Goal: Task Accomplishment & Management: Complete application form

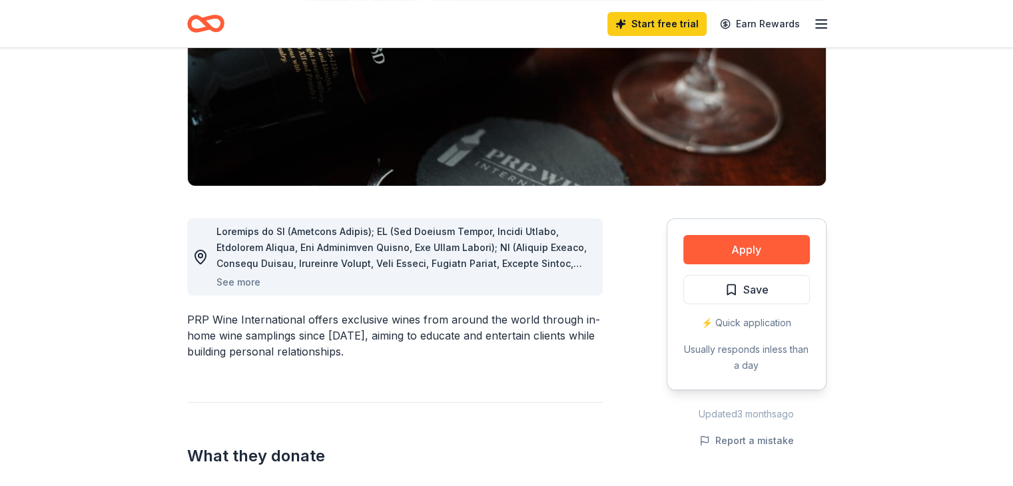
scroll to position [220, 0]
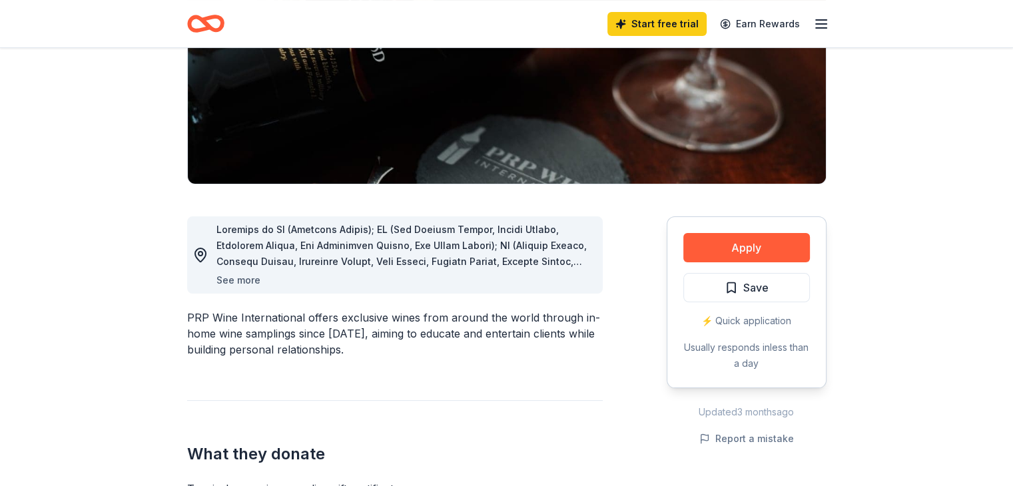
click at [237, 280] on button "See more" at bounding box center [238, 280] width 44 height 16
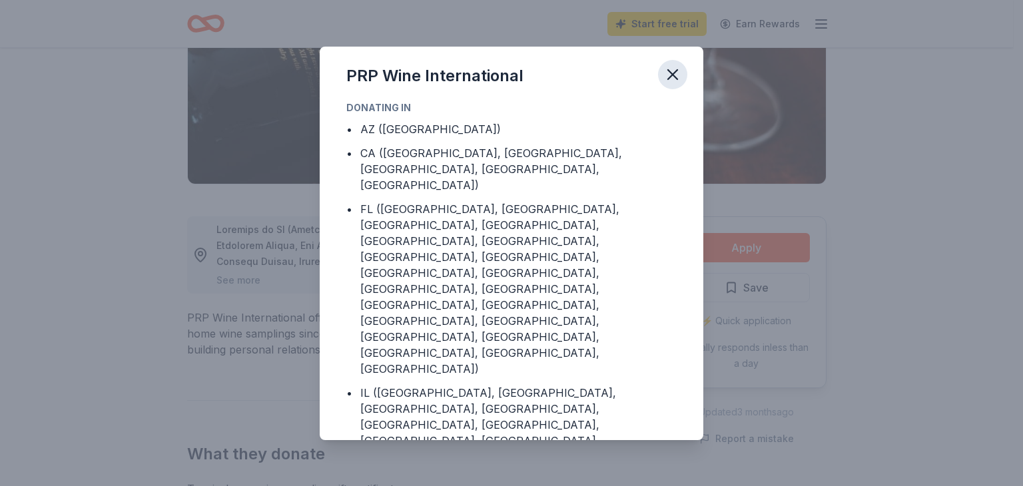
click at [670, 75] on icon "button" at bounding box center [672, 74] width 9 height 9
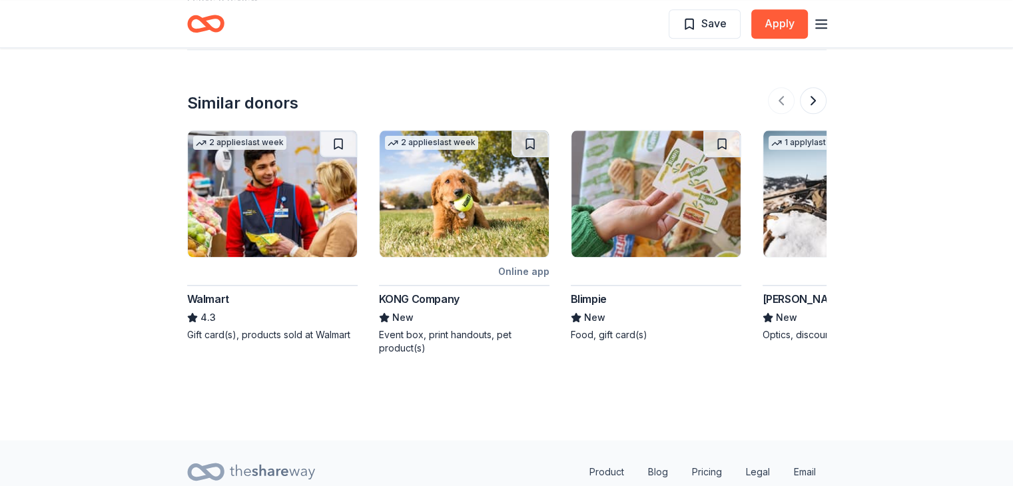
scroll to position [1486, 0]
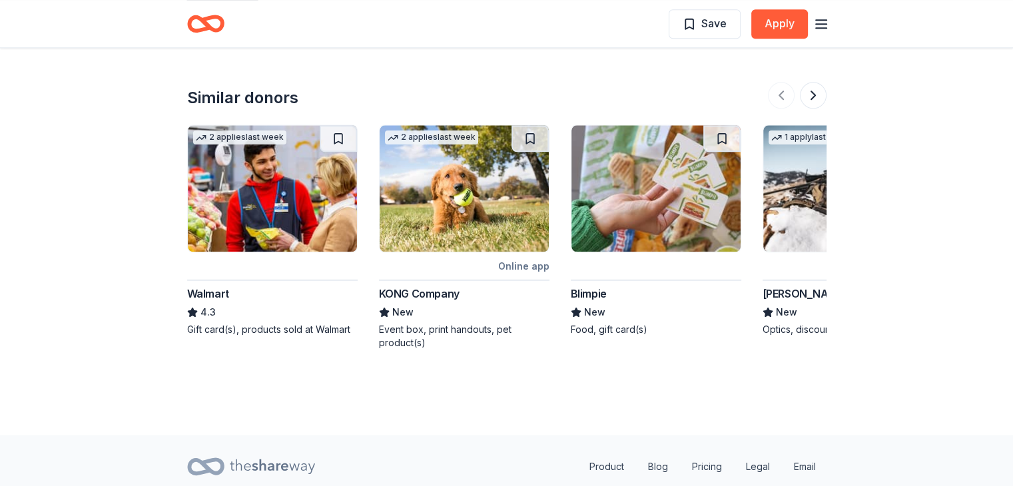
click at [429, 293] on div "KONG Company" at bounding box center [419, 294] width 81 height 16
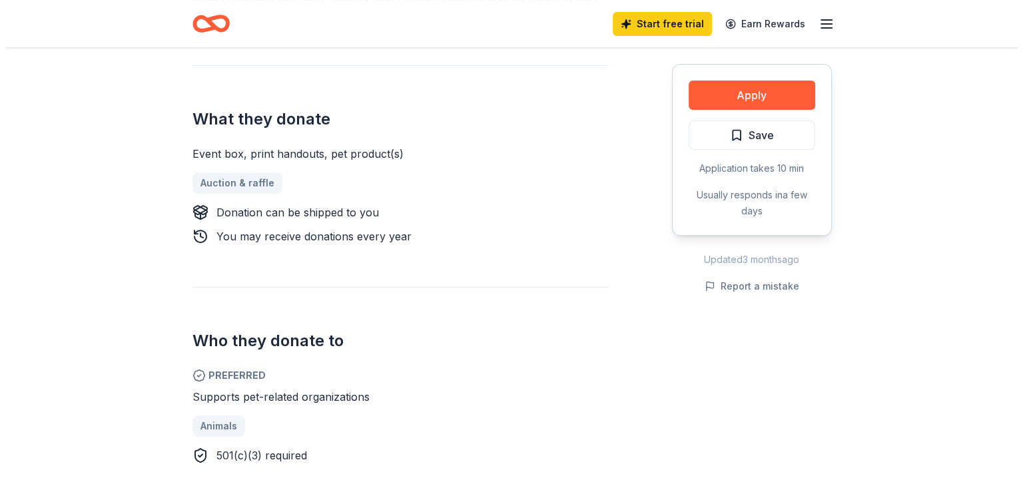
scroll to position [533, 0]
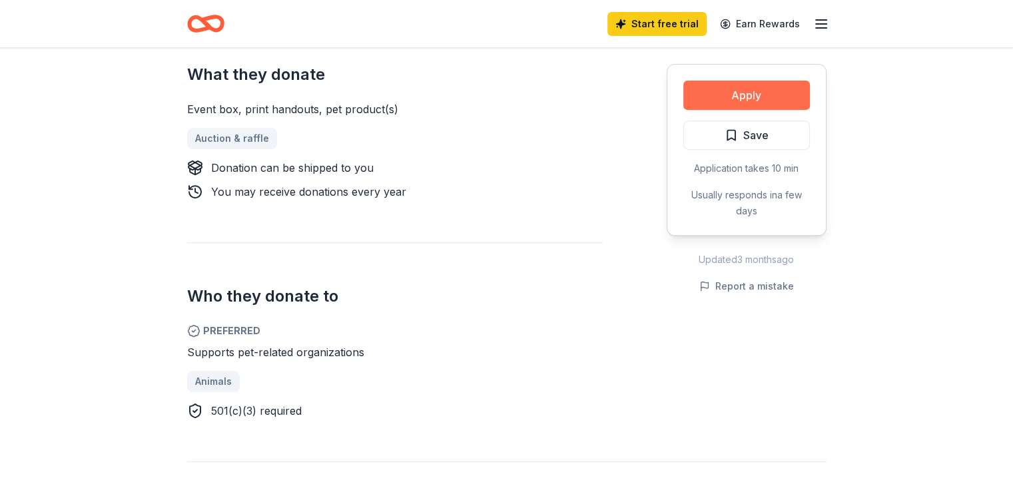
click at [751, 98] on button "Apply" at bounding box center [746, 95] width 127 height 29
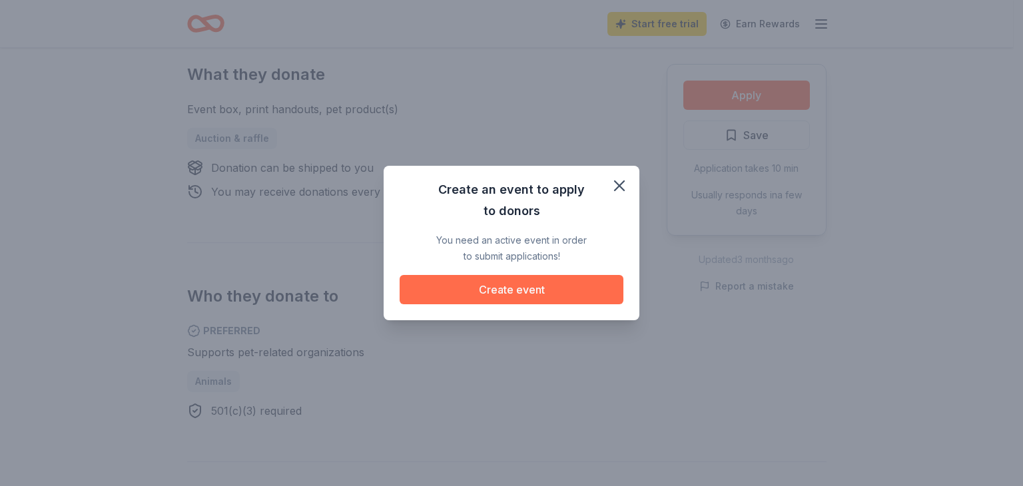
click at [519, 292] on button "Create event" at bounding box center [512, 289] width 224 height 29
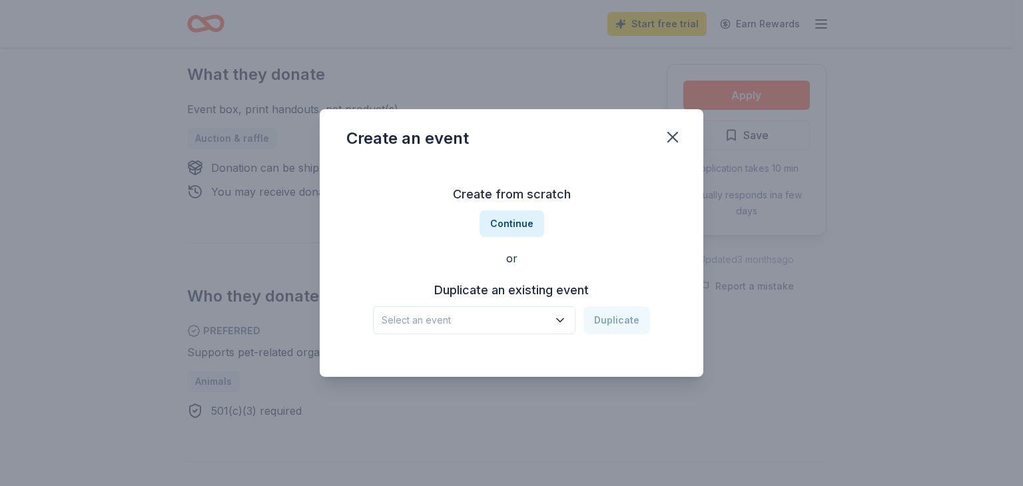
click at [563, 323] on icon "button" at bounding box center [559, 320] width 13 height 13
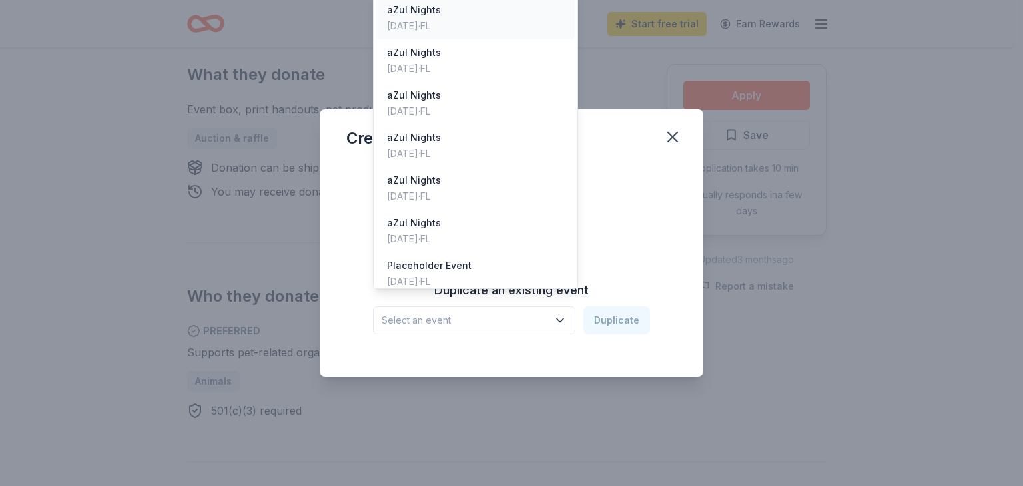
click at [441, 33] on div "Apr 09, 2025 · FL" at bounding box center [414, 26] width 54 height 16
click at [565, 322] on icon "button" at bounding box center [559, 320] width 13 height 13
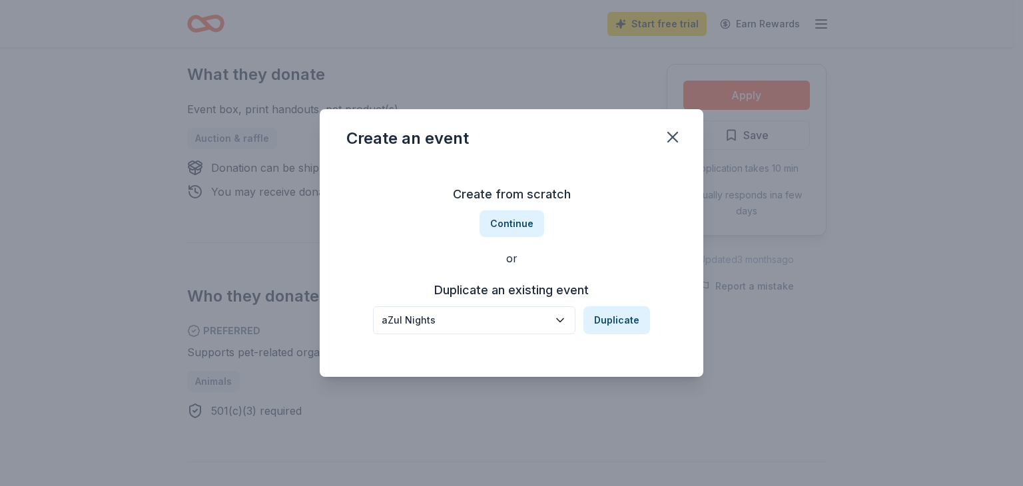
click at [504, 326] on div "aZul Nights" at bounding box center [465, 320] width 166 height 16
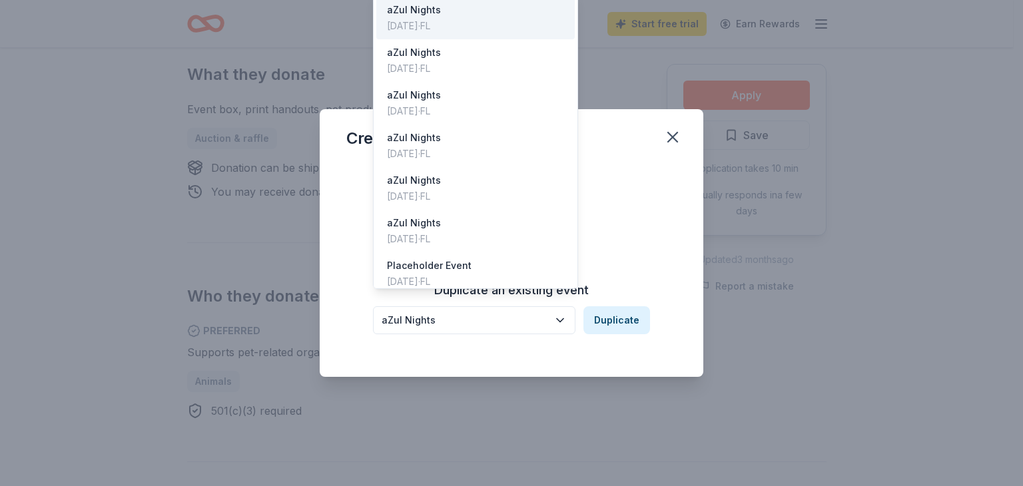
drag, startPoint x: 447, startPoint y: 320, endPoint x: 379, endPoint y: 325, distance: 68.8
click at [379, 325] on button "aZul Nights" at bounding box center [474, 320] width 202 height 28
click at [657, 173] on div "Create from scratch Continue or Duplicate an existing event aZul Nights Duplica…" at bounding box center [511, 258] width 330 height 193
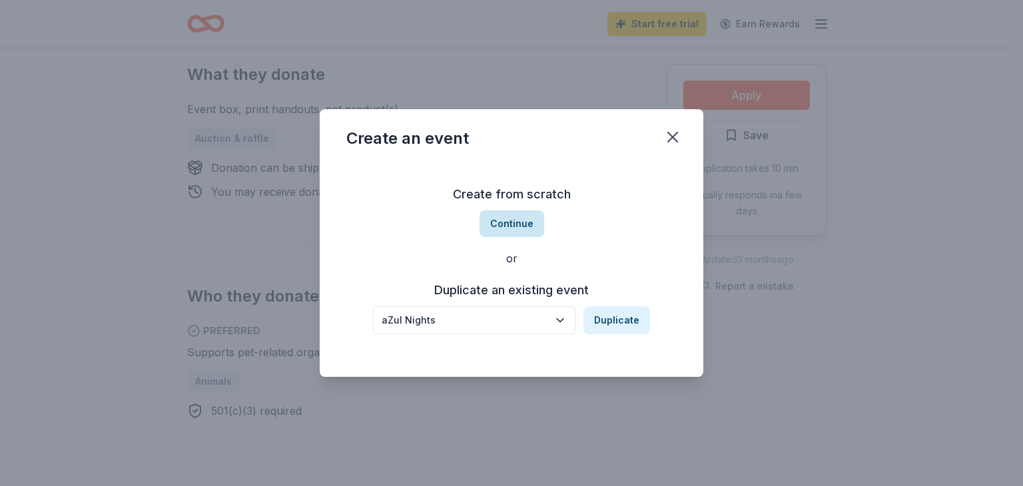
click at [520, 224] on button "Continue" at bounding box center [511, 223] width 65 height 27
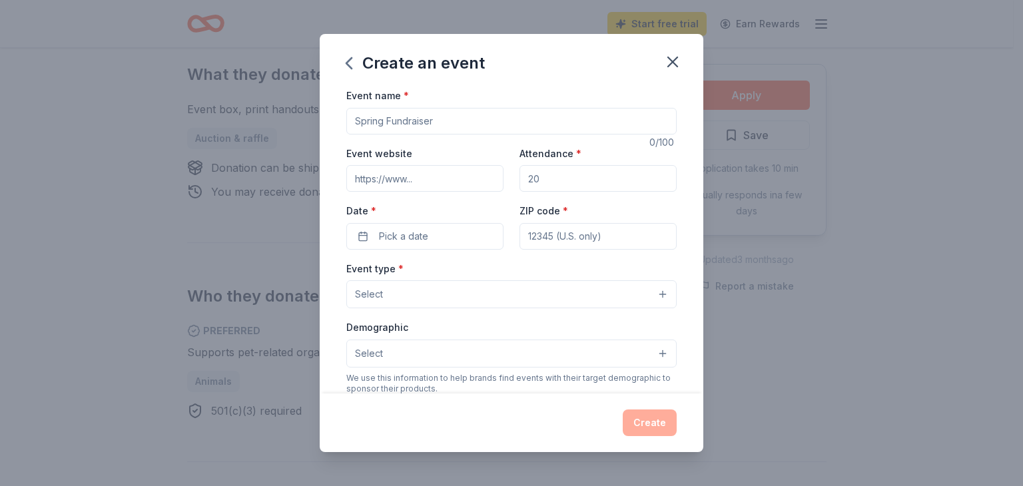
click at [445, 127] on input "Event name *" at bounding box center [511, 121] width 330 height 27
type input "aZul Nights"
click at [449, 180] on input "Event website" at bounding box center [424, 178] width 157 height 27
click at [675, 61] on icon "button" at bounding box center [672, 62] width 19 height 19
click at [472, 182] on input "Event website" at bounding box center [424, 178] width 157 height 27
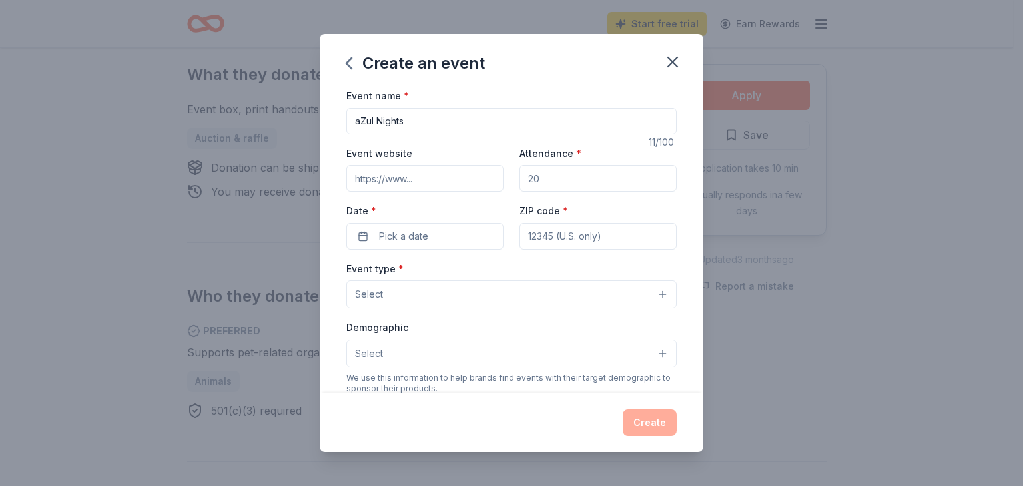
paste input "https://www.azulfashionartdesign.org/azul-nights"
type input "https://www.azulfashionartdesign.org/azul-nights"
click at [575, 176] on input "Attendance *" at bounding box center [597, 178] width 157 height 27
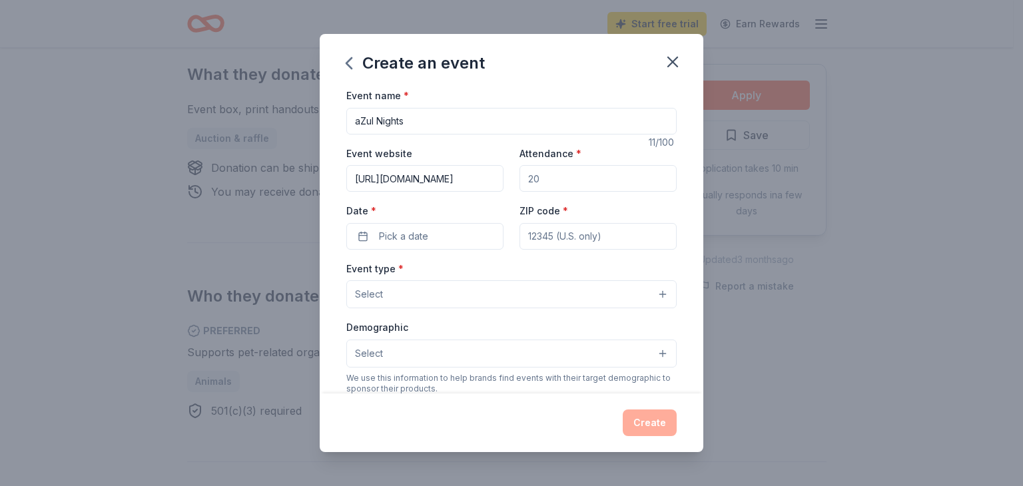
type input "120"
click at [443, 238] on button "Pick a date" at bounding box center [424, 236] width 157 height 27
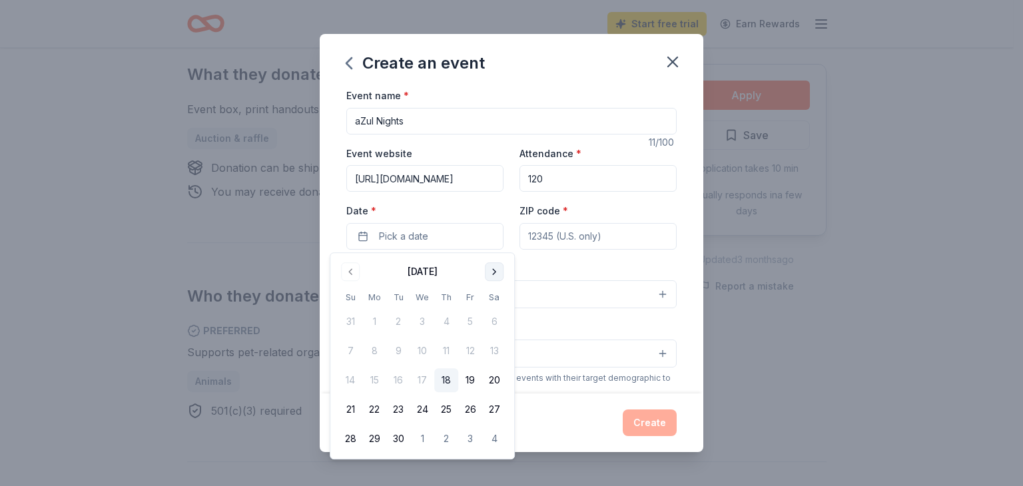
click at [496, 272] on button "Go to next month" at bounding box center [494, 271] width 19 height 19
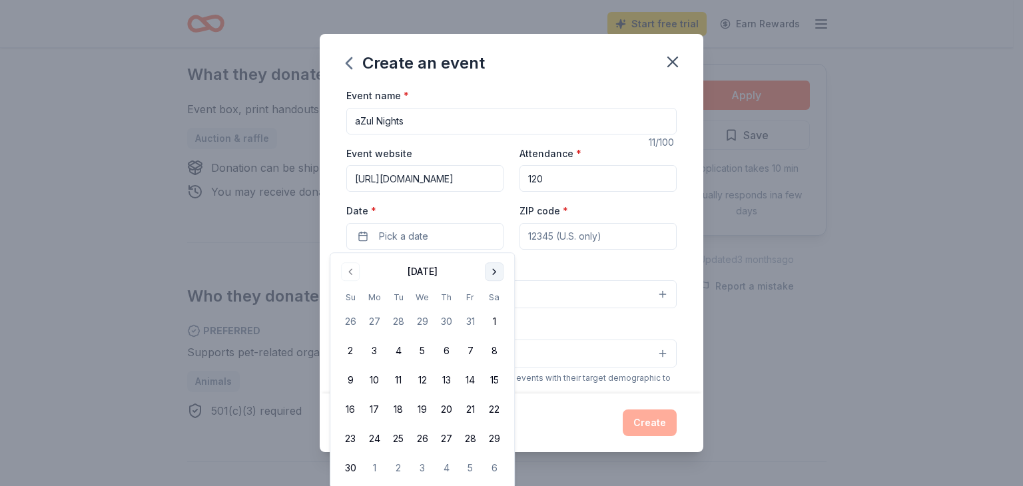
click at [496, 272] on button "Go to next month" at bounding box center [494, 271] width 19 height 19
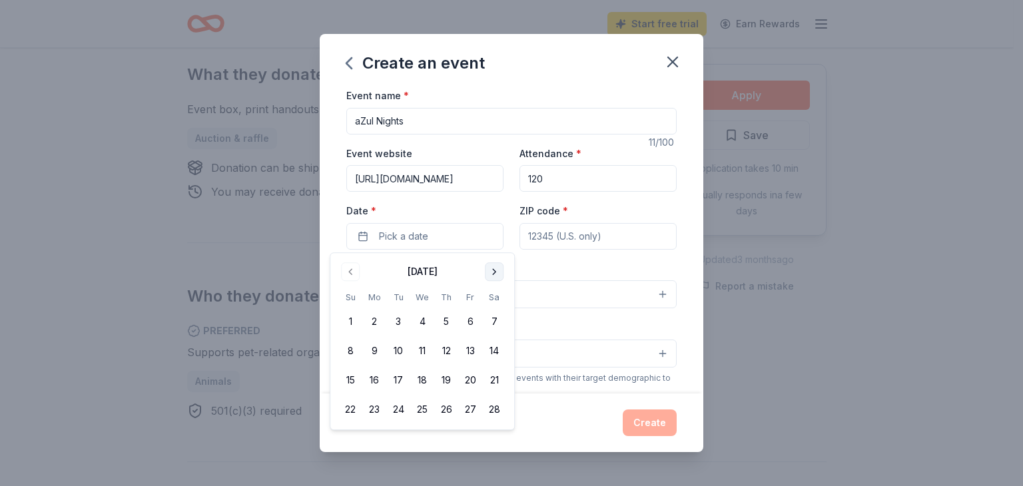
click at [496, 272] on button "Go to next month" at bounding box center [494, 271] width 19 height 19
click at [445, 383] on button "16" at bounding box center [446, 380] width 24 height 24
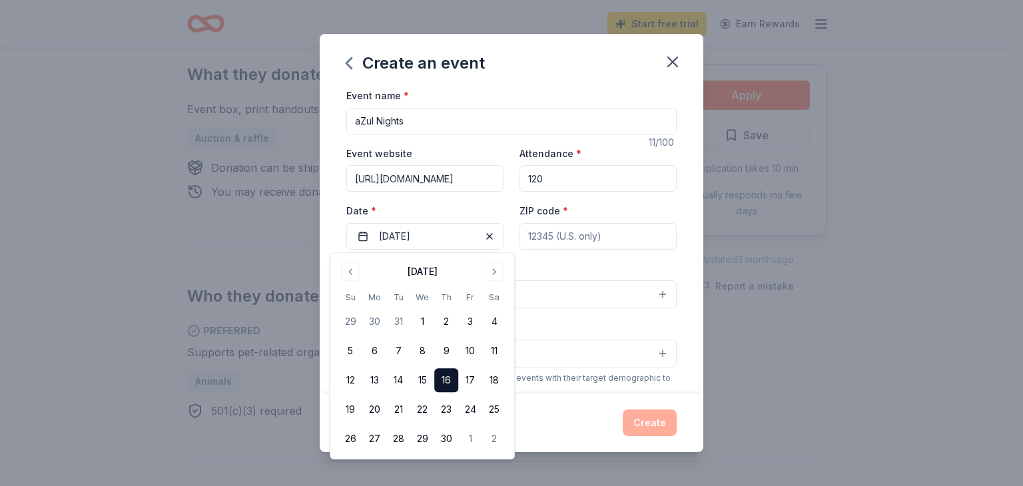
click at [622, 240] on input "ZIP code *" at bounding box center [597, 236] width 157 height 27
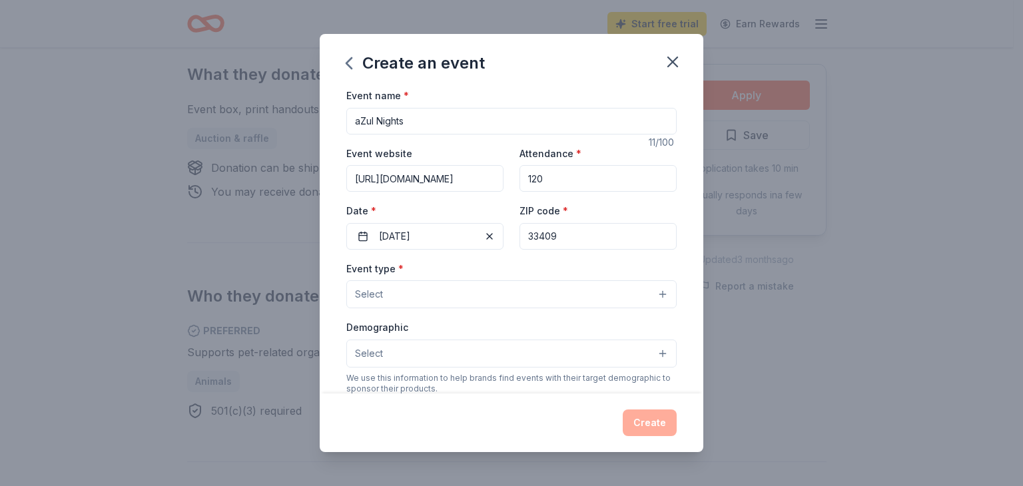
type input "33409"
click at [448, 290] on button "Select" at bounding box center [511, 294] width 330 height 28
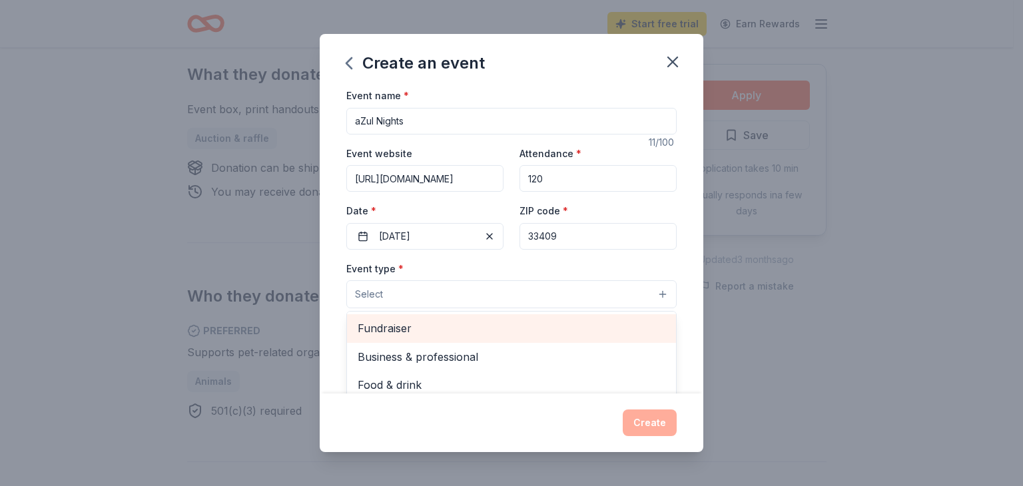
click at [430, 325] on span "Fundraiser" at bounding box center [512, 328] width 308 height 17
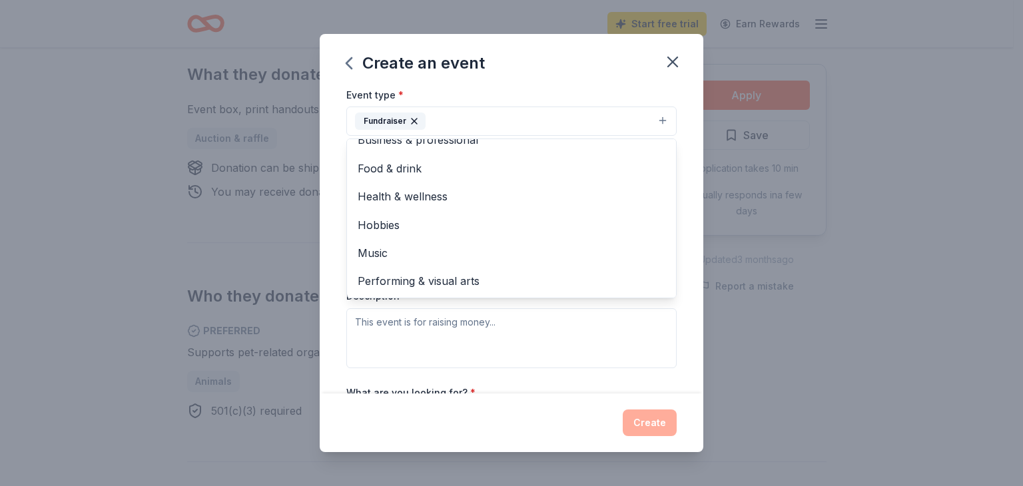
scroll to position [175, 0]
click at [575, 330] on div "Event type * Fundraiser Business & professional Food & drink Health & wellness …" at bounding box center [511, 226] width 330 height 282
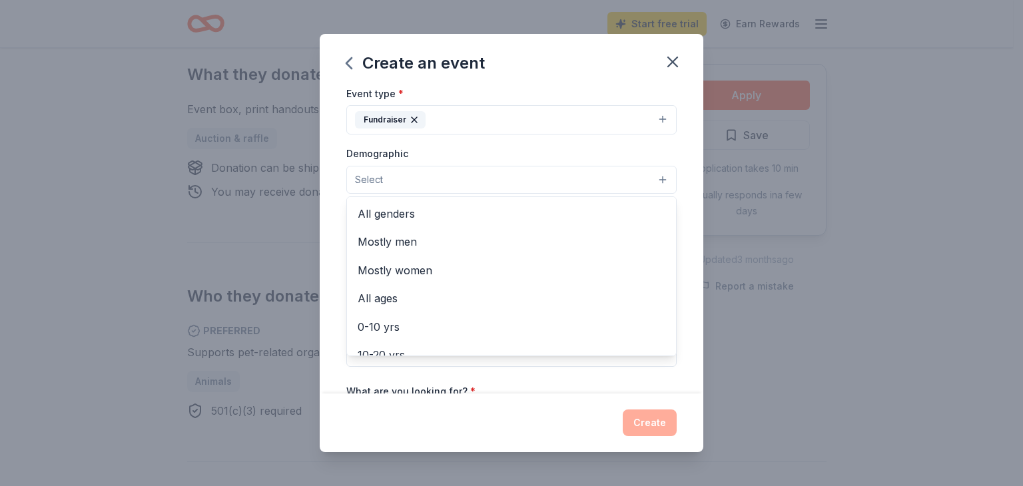
click at [653, 181] on button "Select" at bounding box center [511, 180] width 330 height 28
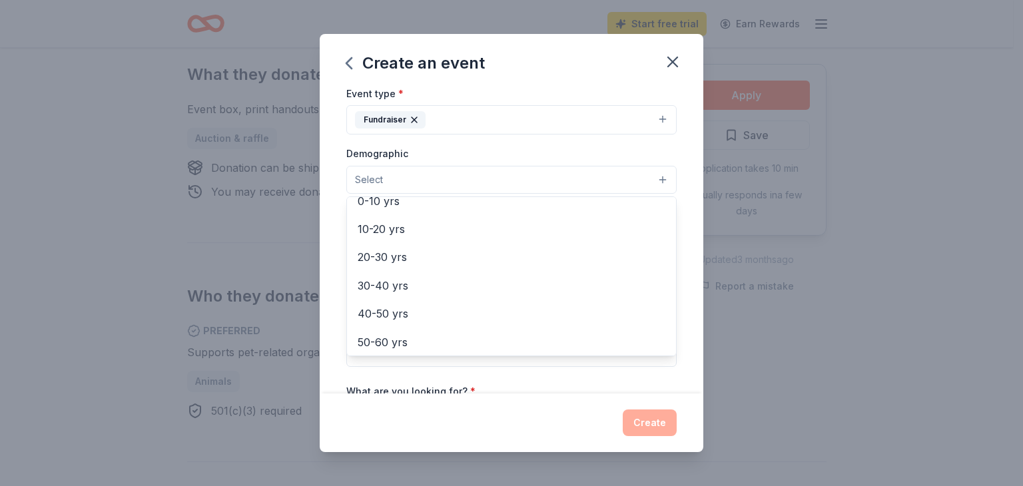
scroll to position [129, 0]
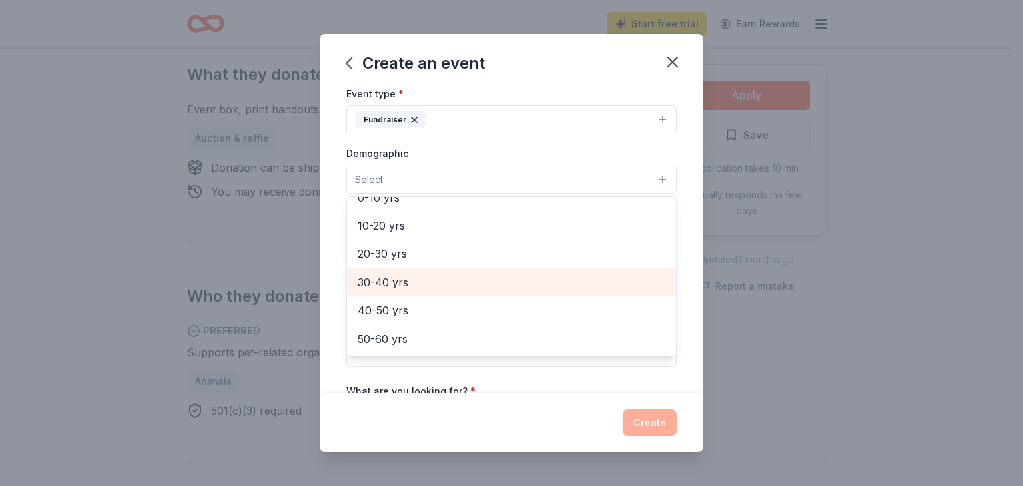
click at [404, 286] on span "30-40 yrs" at bounding box center [512, 282] width 308 height 17
click at [402, 286] on span "40-50 yrs" at bounding box center [512, 283] width 308 height 17
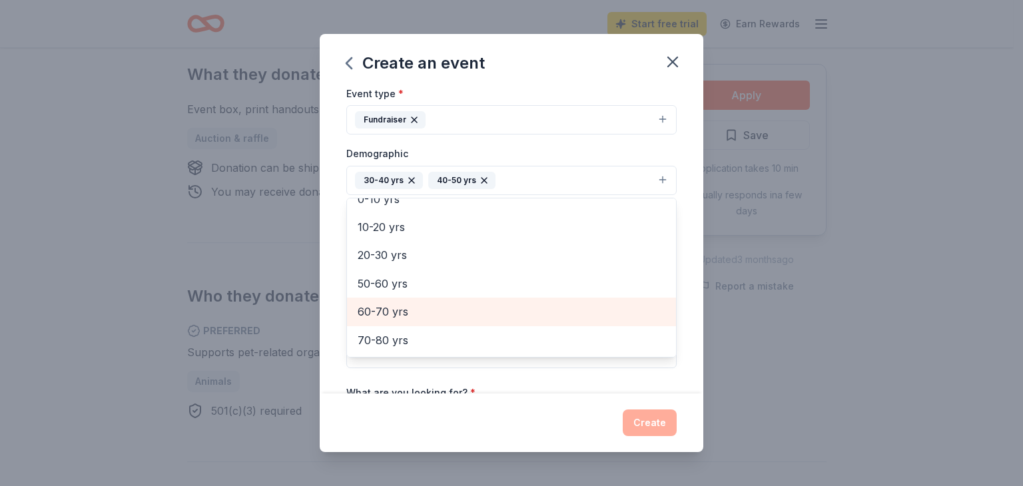
click at [396, 312] on span "60-70 yrs" at bounding box center [512, 311] width 308 height 17
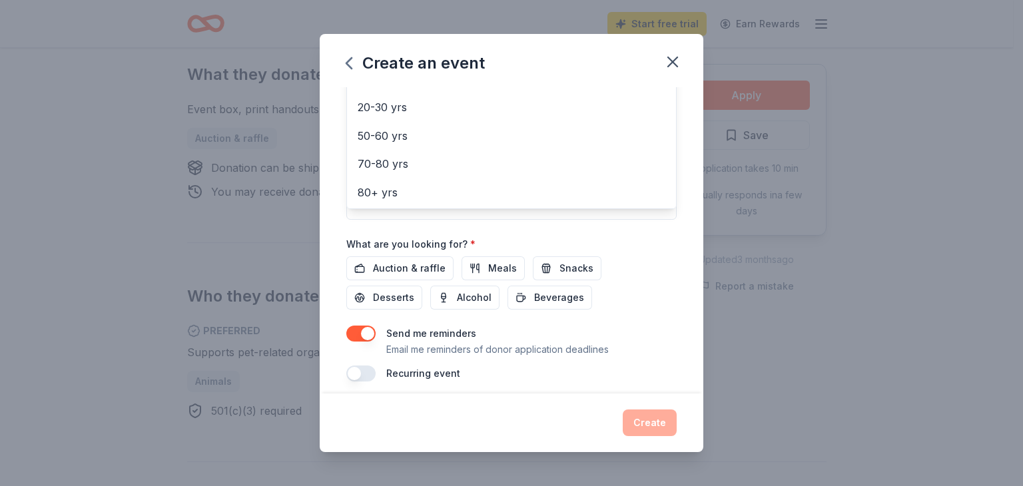
scroll to position [325, 0]
click at [399, 266] on div "Event name * aZul Nights 11 /100 Event website https://www.azulfashionartdesign…" at bounding box center [511, 71] width 330 height 618
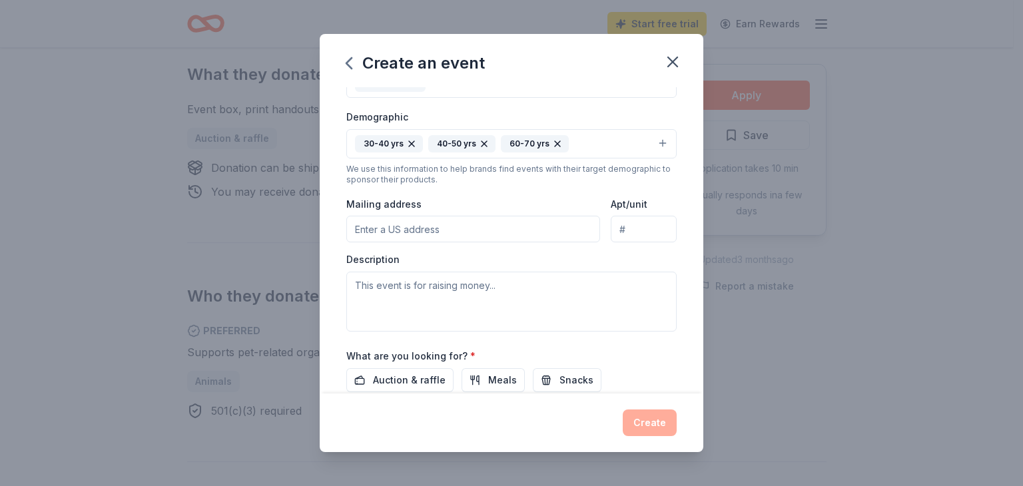
scroll to position [213, 0]
click at [437, 230] on input "Mailing address" at bounding box center [473, 227] width 254 height 27
click at [513, 235] on input "2635 OLD OKEECHOBEE RD" at bounding box center [473, 227] width 254 height 27
type input "2635 Old Okeechobee Road, West Palm Beach, FL, 33409"
click at [421, 284] on textarea at bounding box center [511, 300] width 330 height 60
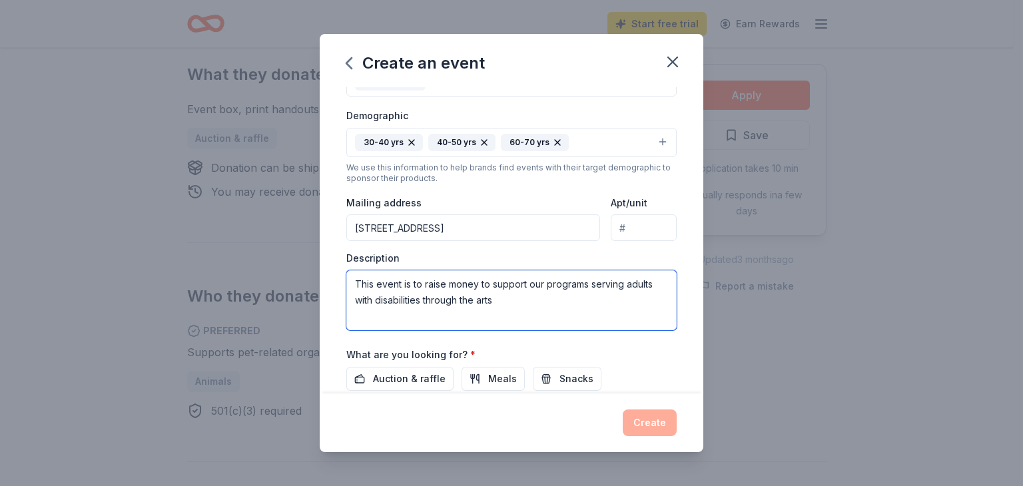
click at [551, 316] on textarea "This event is to raise money to support our programs serving adults with disabi…" at bounding box center [511, 300] width 330 height 60
type textarea "This event is to raise money to support our programs serving adults with disabi…"
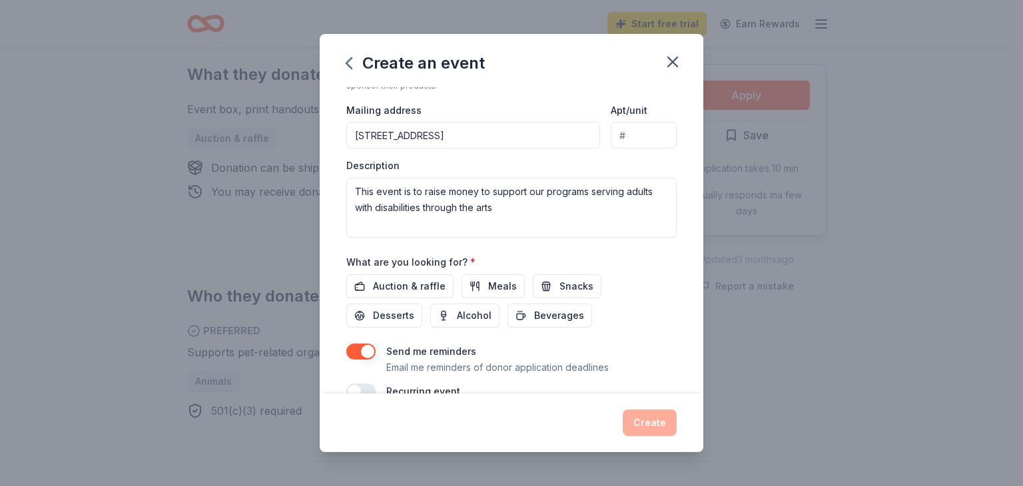
scroll to position [332, 0]
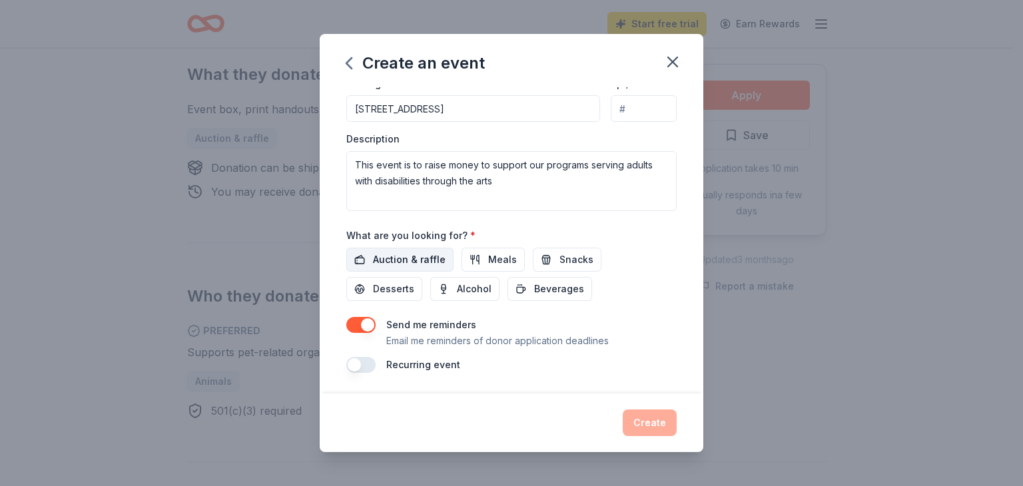
click at [408, 256] on span "Auction & raffle" at bounding box center [409, 260] width 73 height 16
click at [652, 426] on button "Create" at bounding box center [650, 423] width 54 height 27
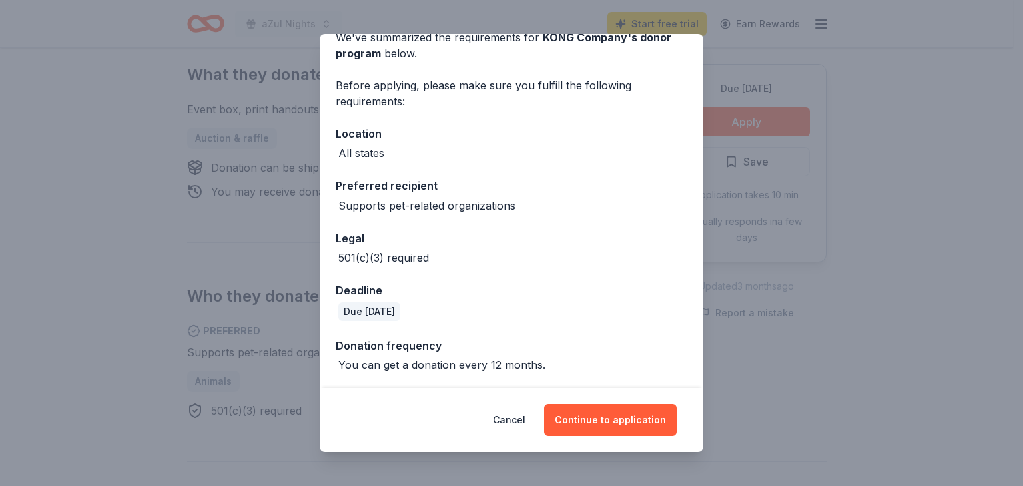
scroll to position [69, 0]
click at [614, 422] on button "Continue to application" at bounding box center [610, 420] width 133 height 32
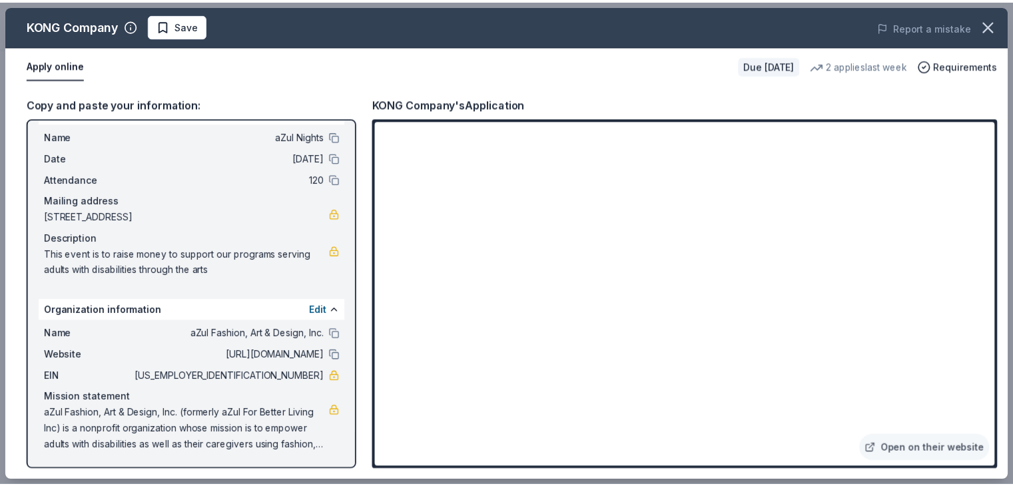
scroll to position [27, 0]
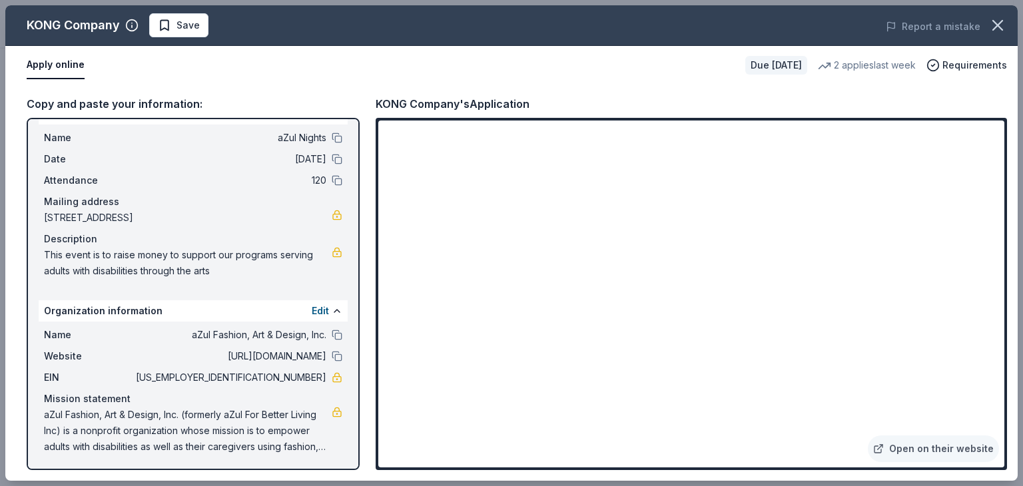
drag, startPoint x: 189, startPoint y: 144, endPoint x: 250, endPoint y: 95, distance: 78.5
click at [250, 95] on div "Copy and paste your information:" at bounding box center [193, 103] width 333 height 17
click at [999, 29] on icon "button" at bounding box center [997, 25] width 19 height 19
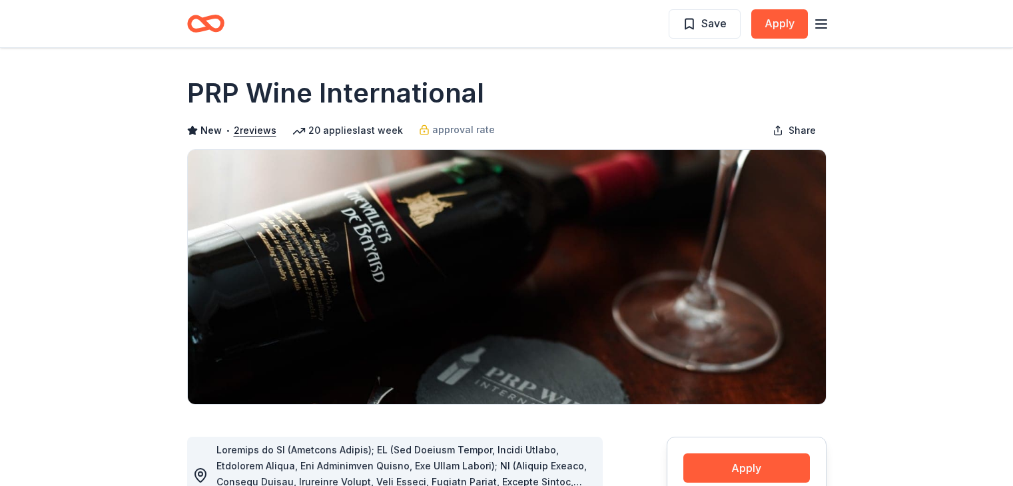
scroll to position [1486, 0]
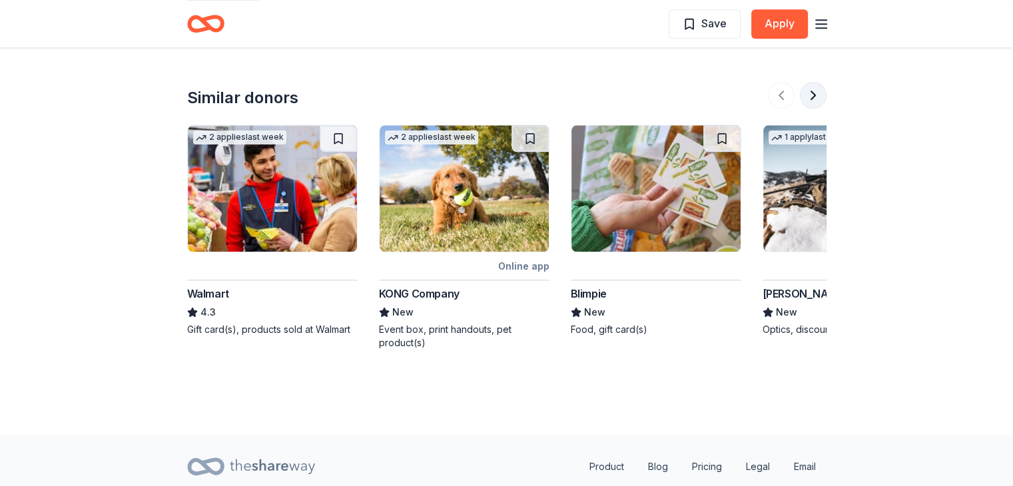
click at [812, 92] on button at bounding box center [813, 95] width 27 height 27
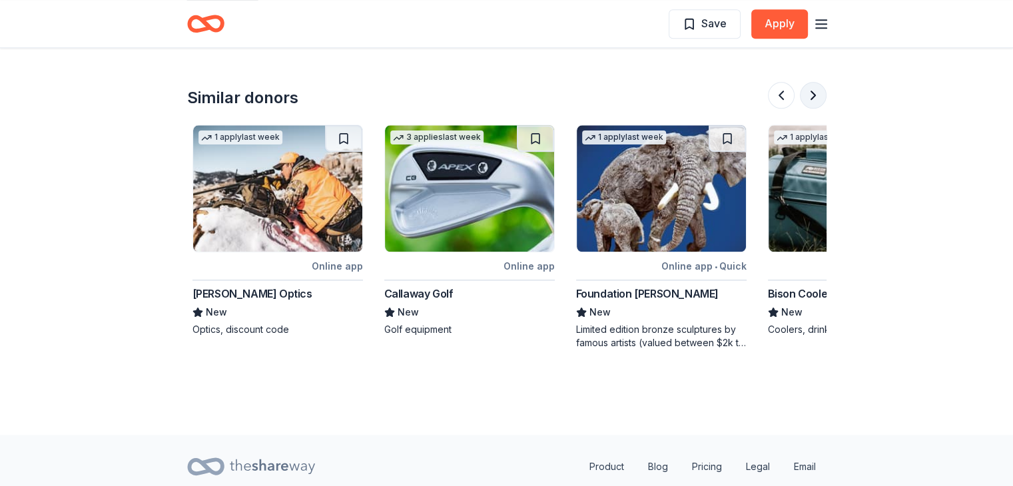
scroll to position [0, 575]
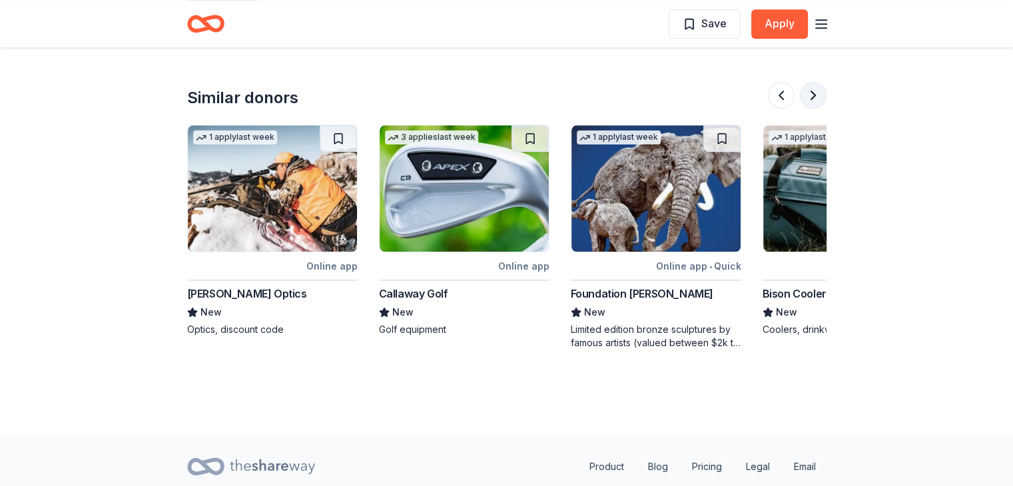
click at [812, 94] on button at bounding box center [813, 95] width 27 height 27
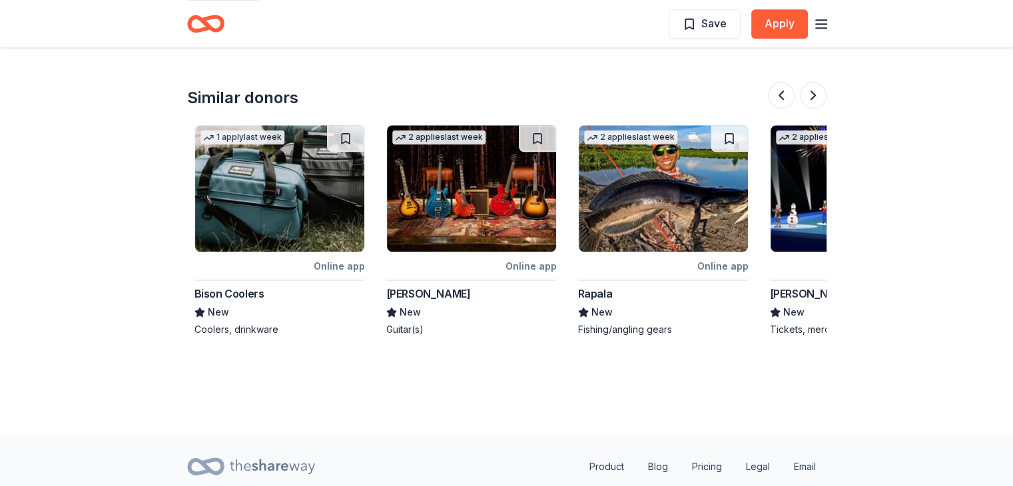
scroll to position [0, 1151]
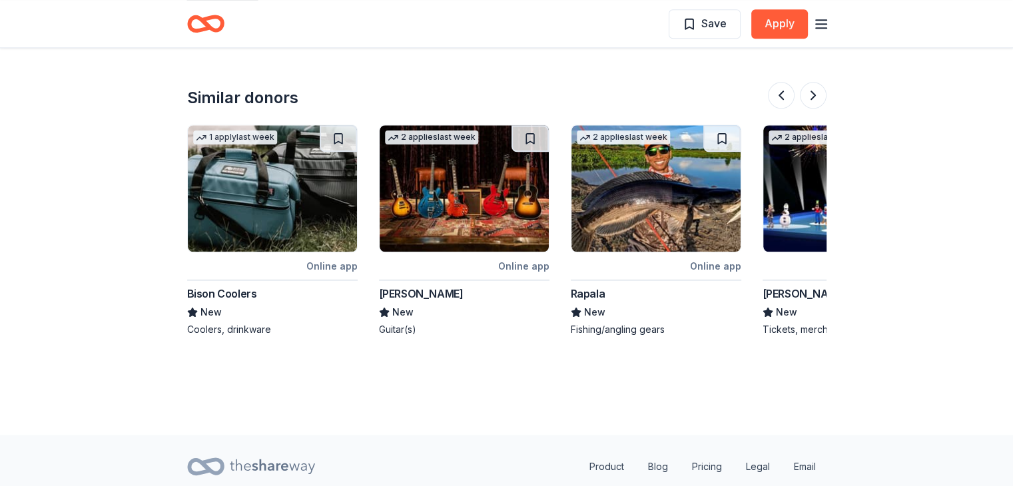
click at [304, 195] on img at bounding box center [272, 188] width 169 height 127
click at [782, 99] on button at bounding box center [781, 95] width 27 height 27
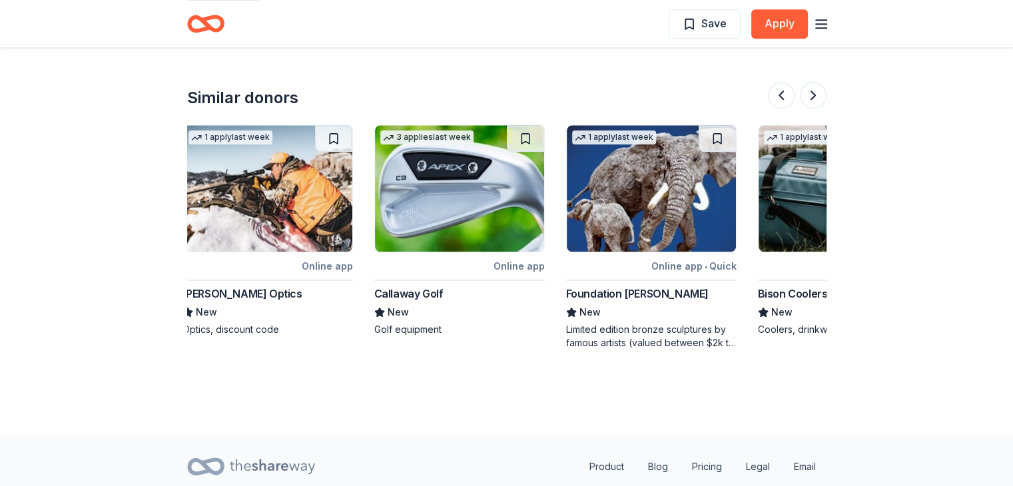
scroll to position [0, 575]
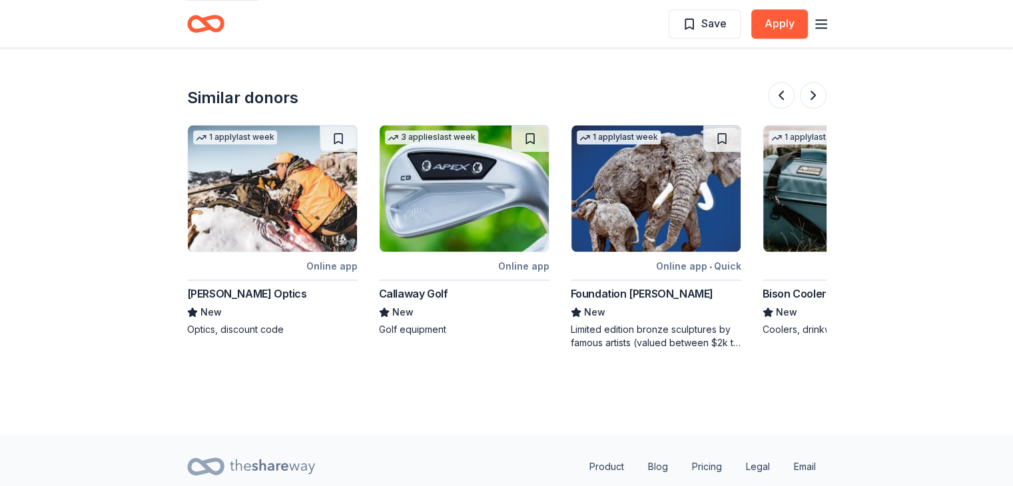
click at [475, 192] on img at bounding box center [464, 188] width 169 height 127
click at [672, 206] on img at bounding box center [655, 188] width 169 height 127
click at [812, 99] on button at bounding box center [813, 95] width 27 height 27
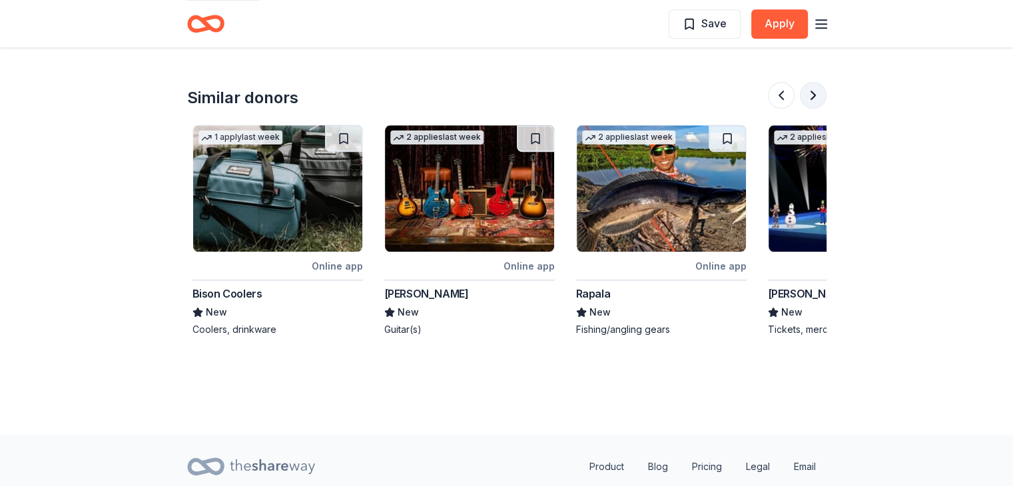
scroll to position [0, 1151]
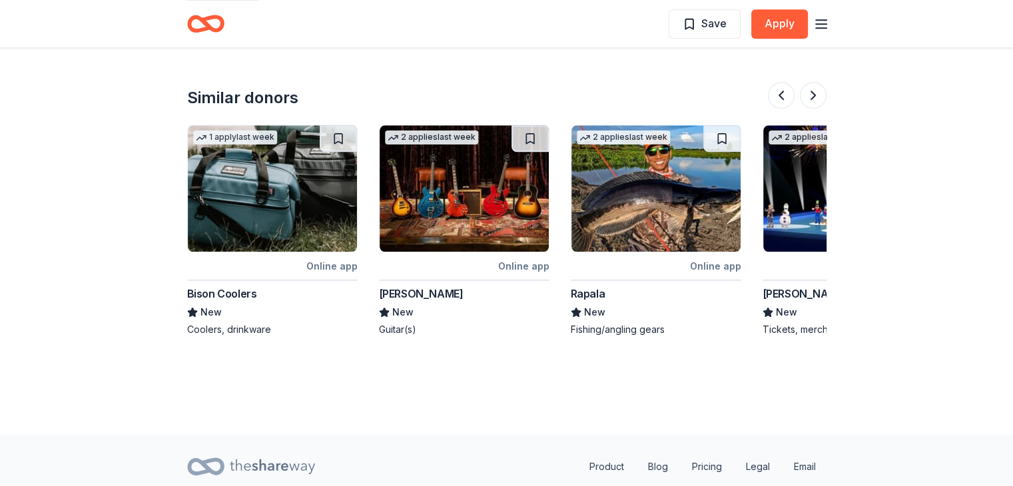
click at [434, 207] on img at bounding box center [464, 188] width 169 height 127
click at [509, 212] on img at bounding box center [464, 188] width 169 height 127
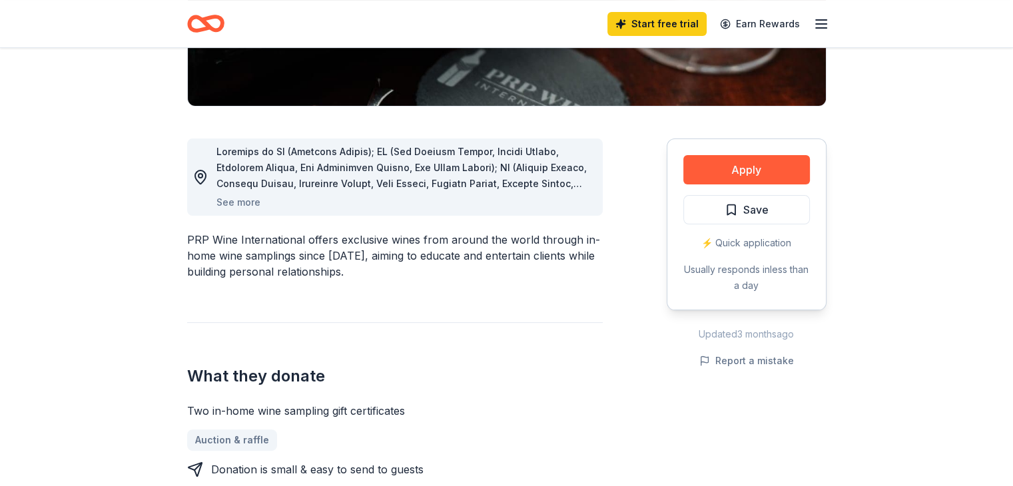
scroll to position [0, 0]
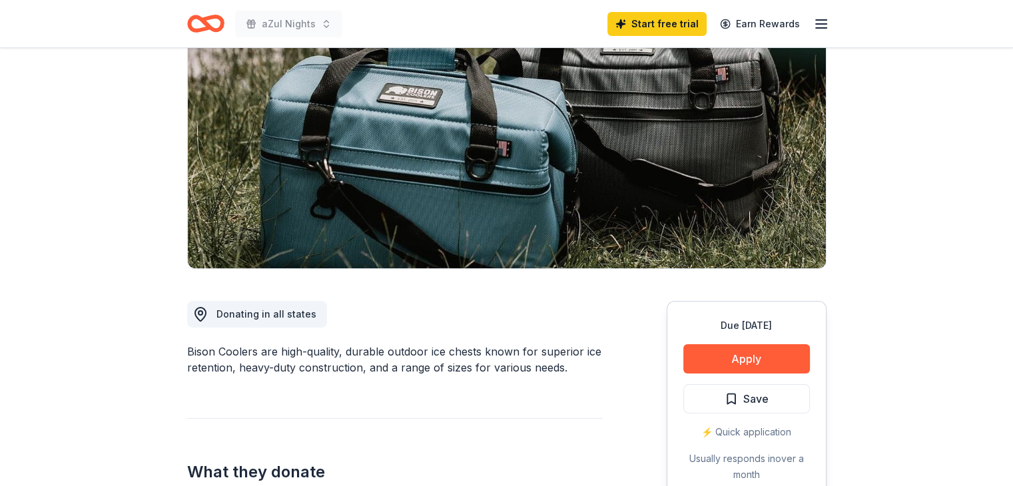
scroll to position [242, 0]
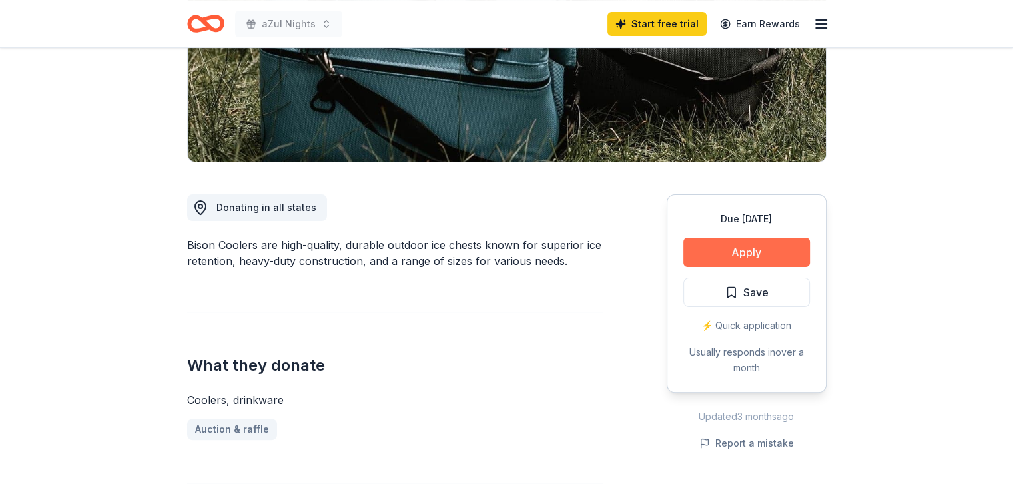
click at [740, 249] on button "Apply" at bounding box center [746, 252] width 127 height 29
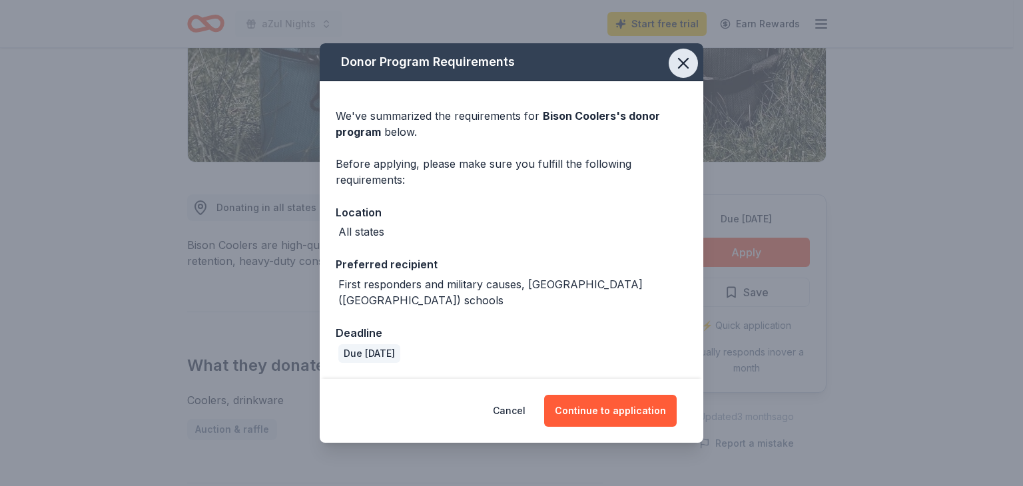
click at [679, 68] on icon "button" at bounding box center [683, 63] width 9 height 9
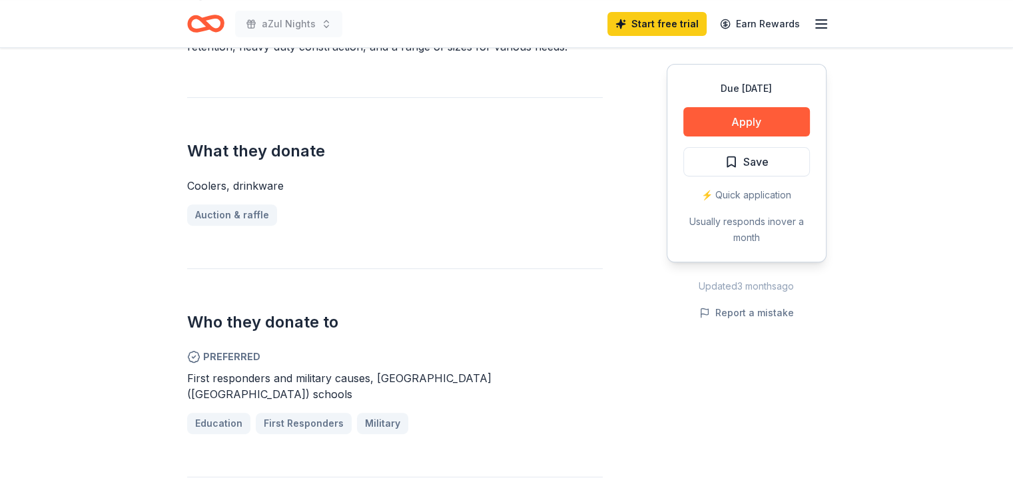
scroll to position [467, 0]
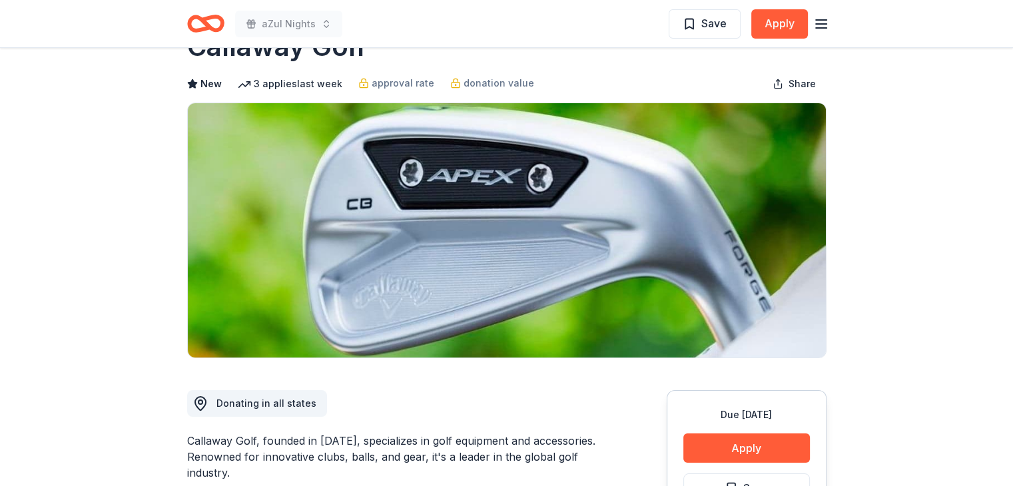
scroll to position [13, 0]
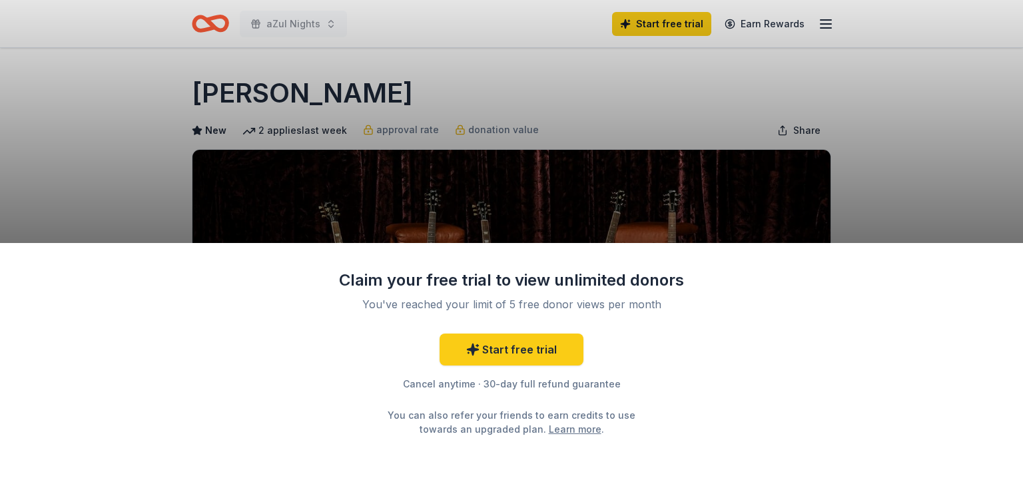
click at [975, 138] on div "Claim your free trial to view unlimited donors You've reached your limit of 5 f…" at bounding box center [511, 243] width 1023 height 486
click at [900, 171] on div "Claim your free trial to view unlimited donors You've reached your limit of 5 f…" at bounding box center [511, 243] width 1023 height 486
click at [551, 170] on div "Claim your free trial to view unlimited donors You've reached your limit of 5 f…" at bounding box center [511, 243] width 1023 height 486
